Goal: Information Seeking & Learning: Learn about a topic

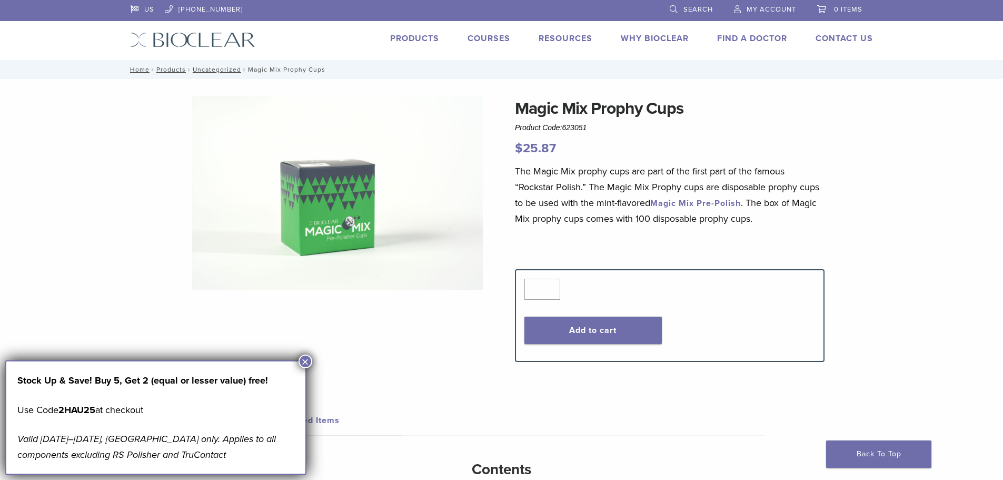
click at [310, 365] on button "×" at bounding box center [305, 361] width 14 height 14
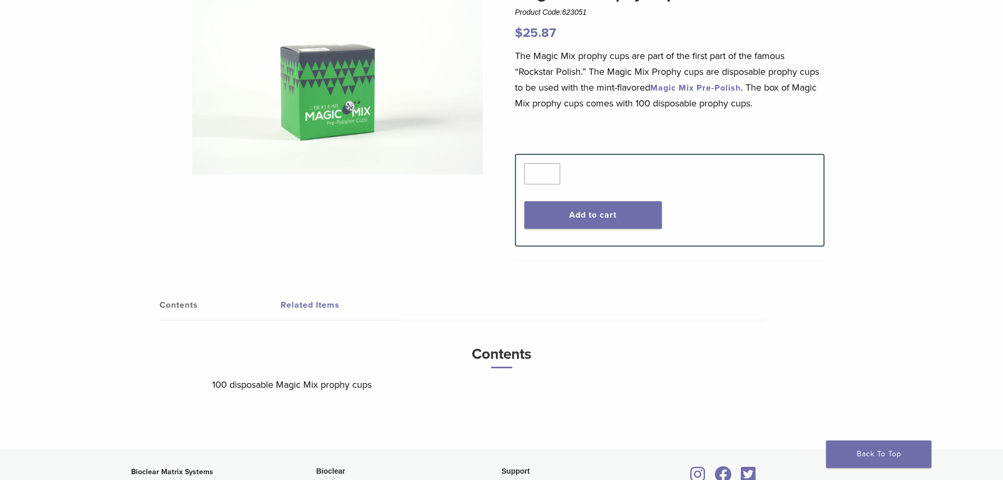
scroll to position [211, 0]
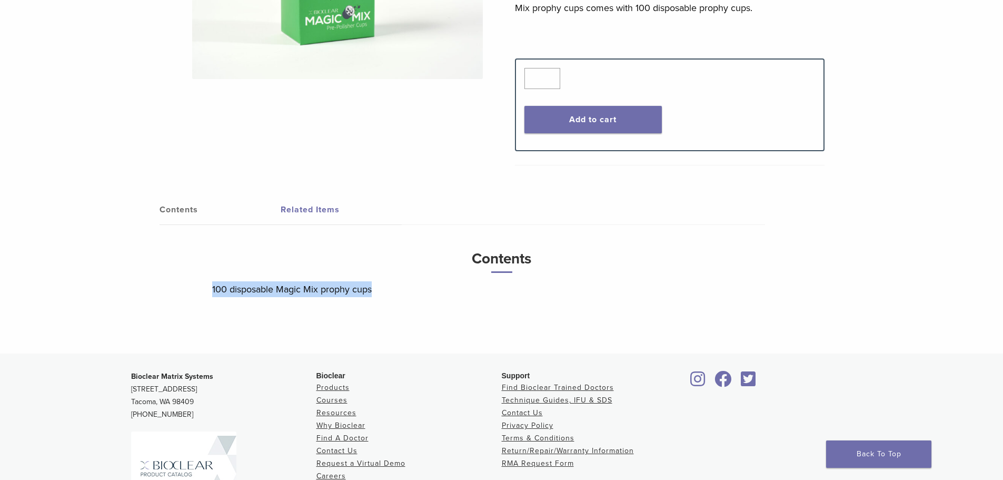
drag, startPoint x: 386, startPoint y: 290, endPoint x: 191, endPoint y: 290, distance: 195.3
click at [191, 290] on div "Contents Related Items Contents 100 disposable Magic Mix prophy cups Related Pr…" at bounding box center [502, 263] width 742 height 181
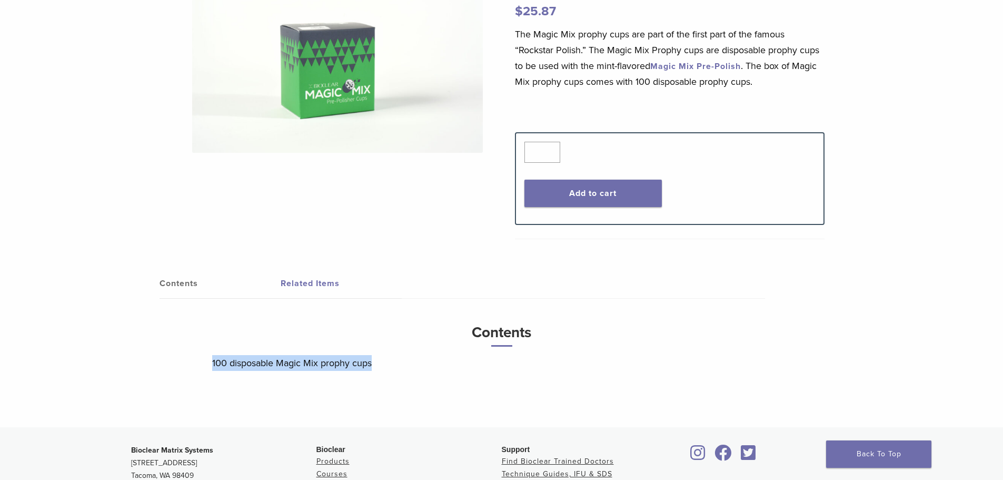
scroll to position [0, 0]
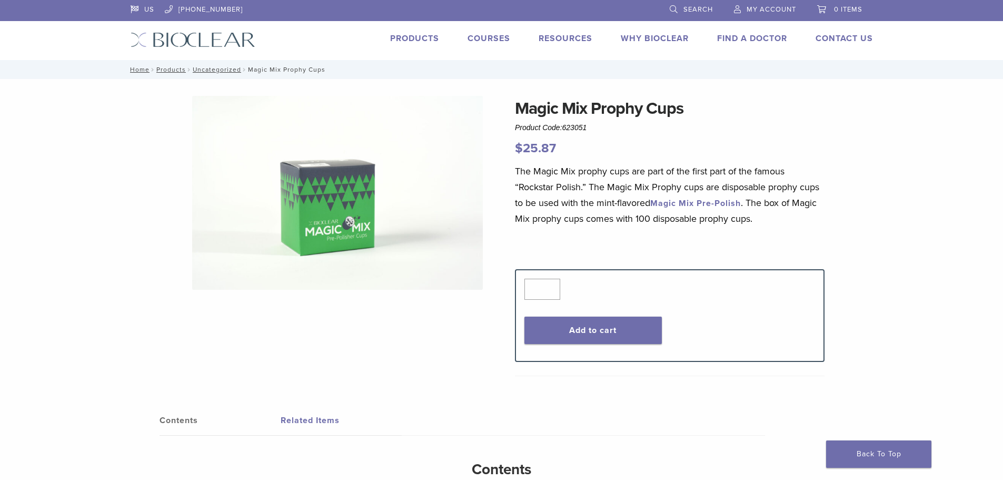
click at [416, 42] on link "Products" at bounding box center [414, 38] width 49 height 11
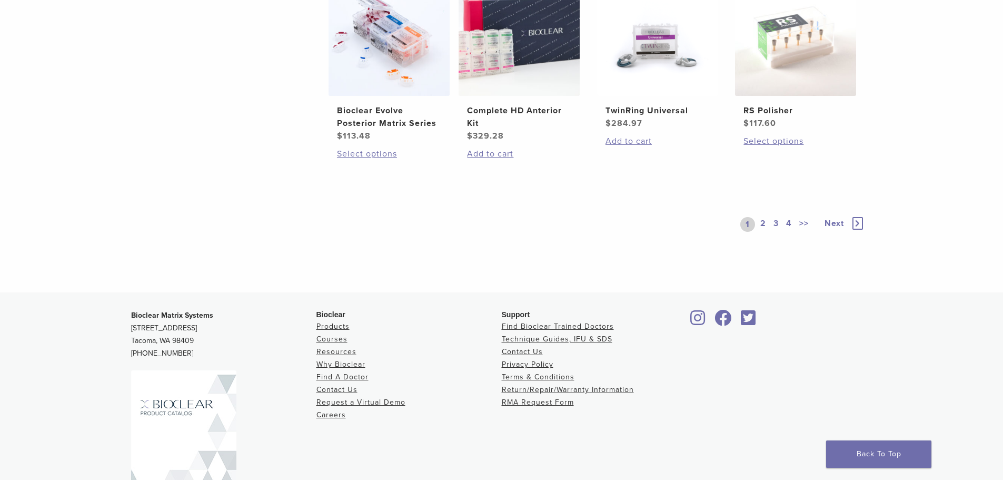
scroll to position [779, 0]
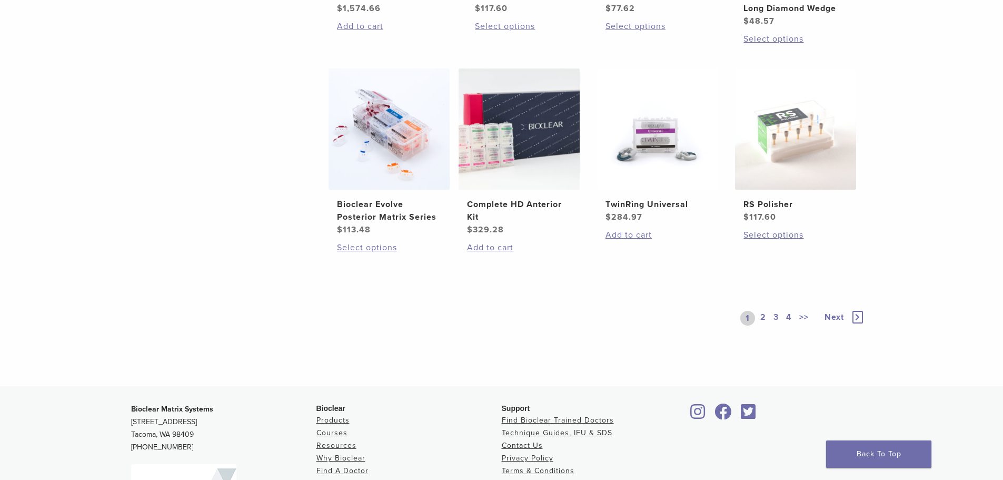
click at [765, 317] on link "2" at bounding box center [763, 318] width 10 height 15
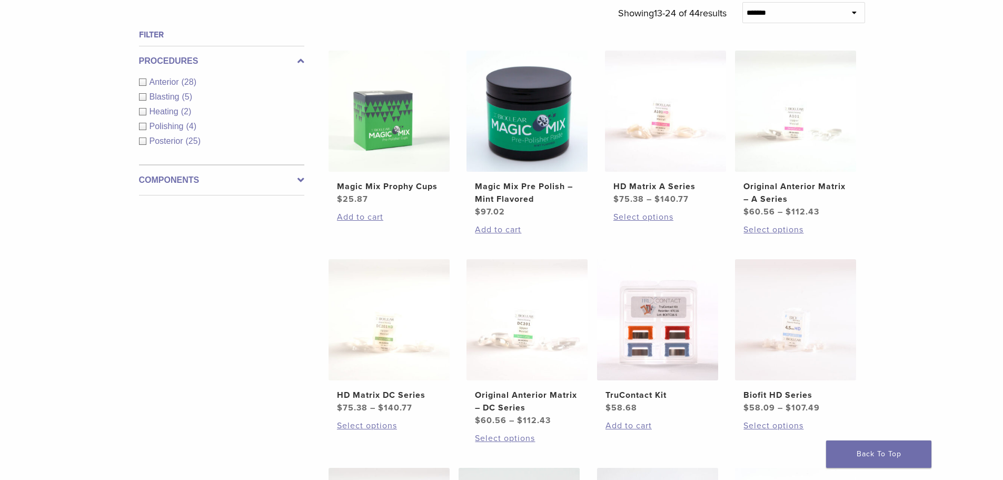
scroll to position [252, 0]
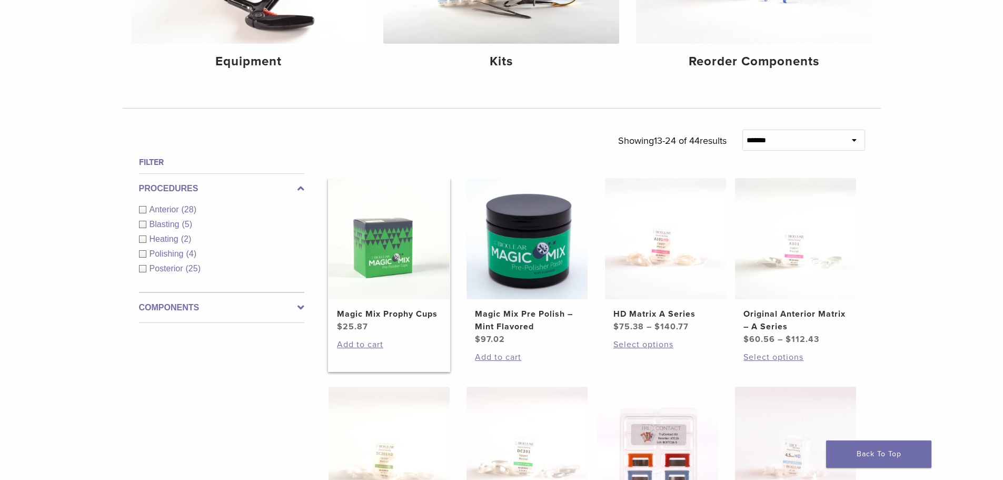
click at [411, 321] on link "Magic Mix Prophy Cups $ 25.87" at bounding box center [389, 255] width 123 height 155
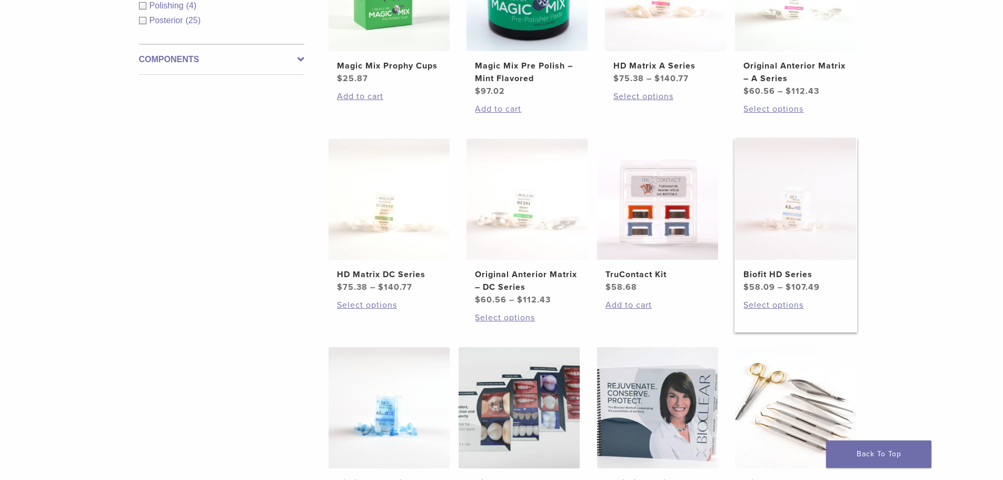
scroll to position [726, 0]
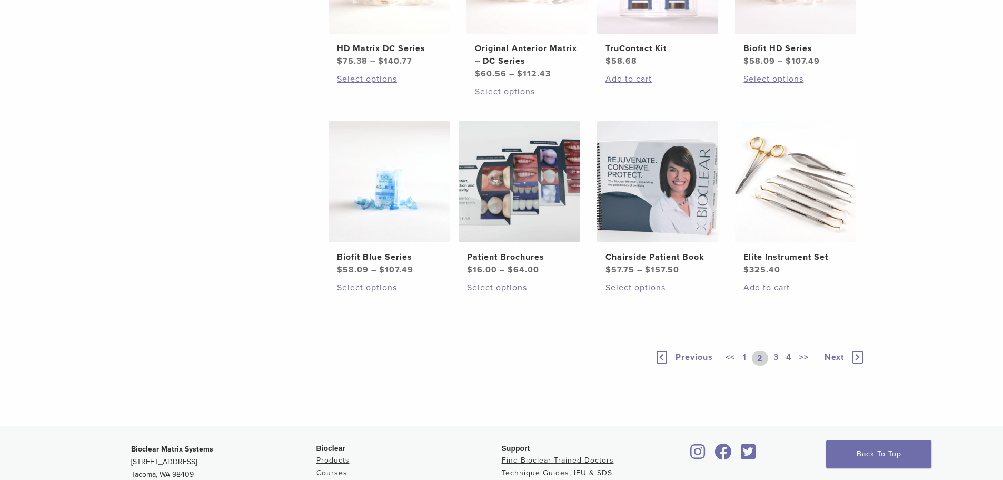
click at [773, 352] on link "3" at bounding box center [775, 358] width 9 height 15
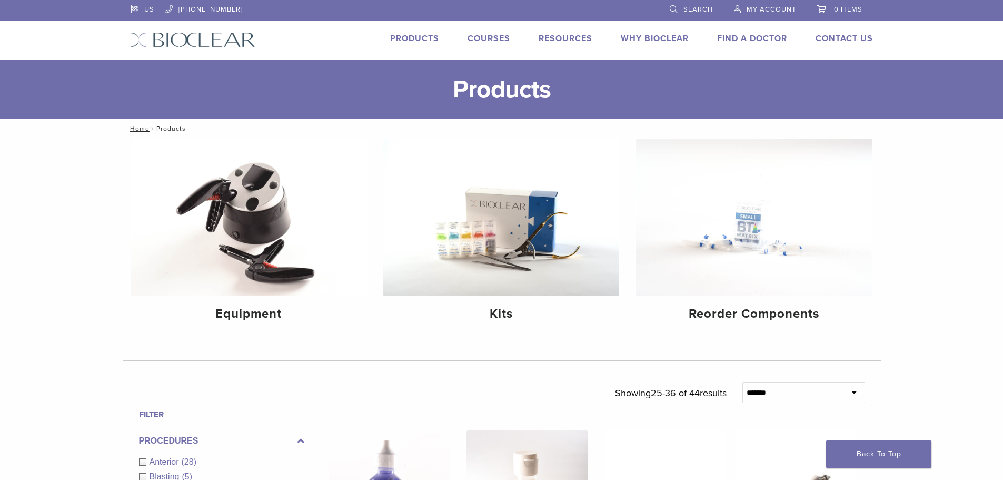
click at [409, 36] on link "Products" at bounding box center [414, 38] width 49 height 11
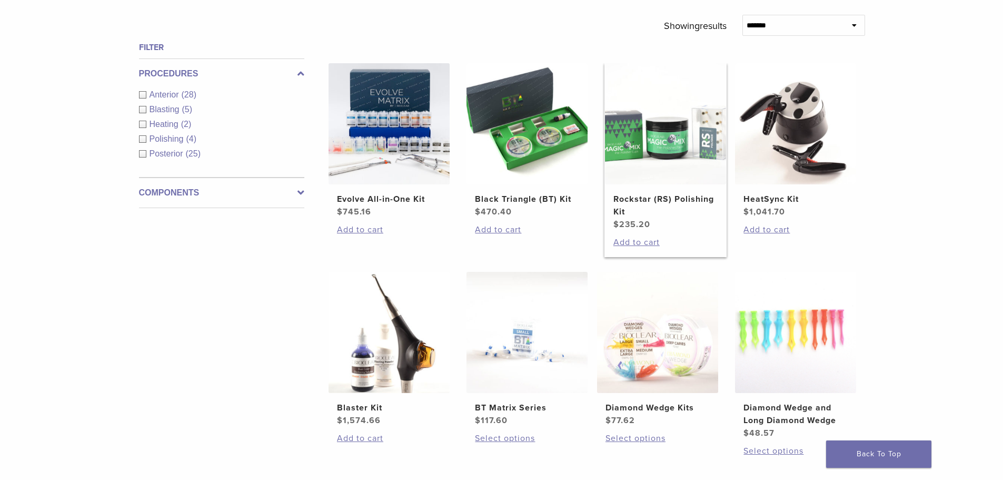
scroll to position [369, 0]
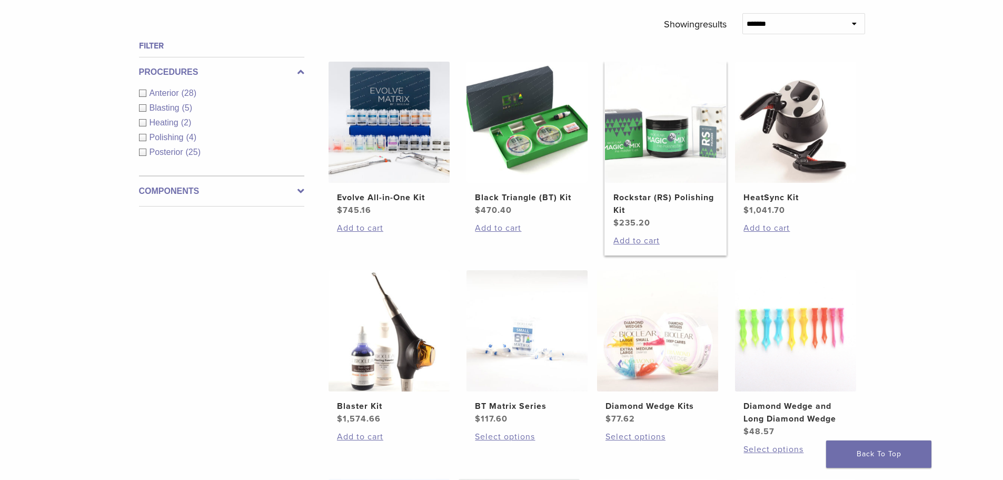
click at [660, 216] on span "$ 235.20" at bounding box center [665, 222] width 104 height 13
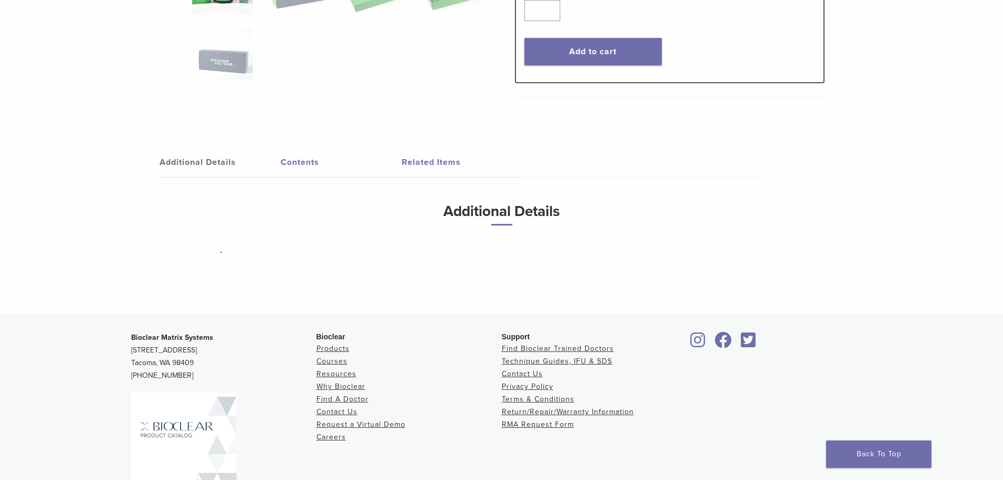
scroll to position [270, 0]
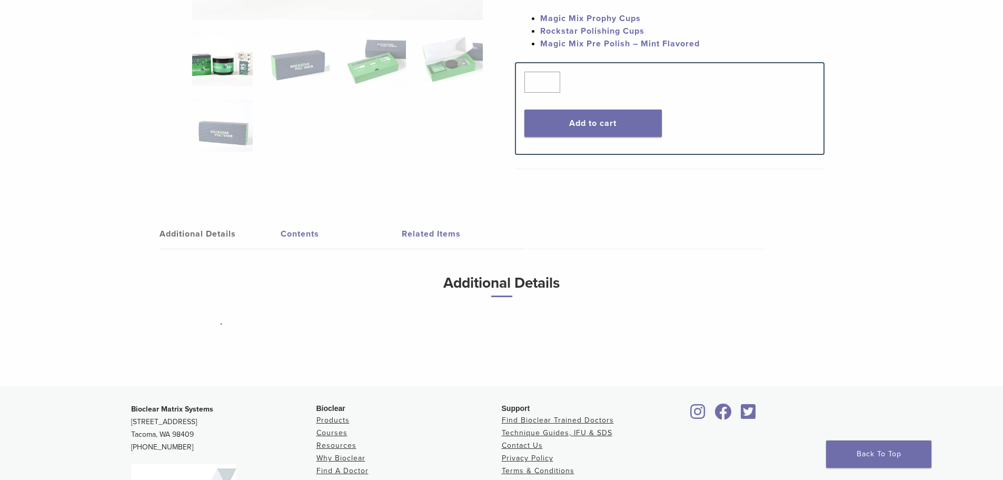
click at [295, 226] on link "Contents" at bounding box center [341, 233] width 121 height 29
